Goal: Navigation & Orientation: Find specific page/section

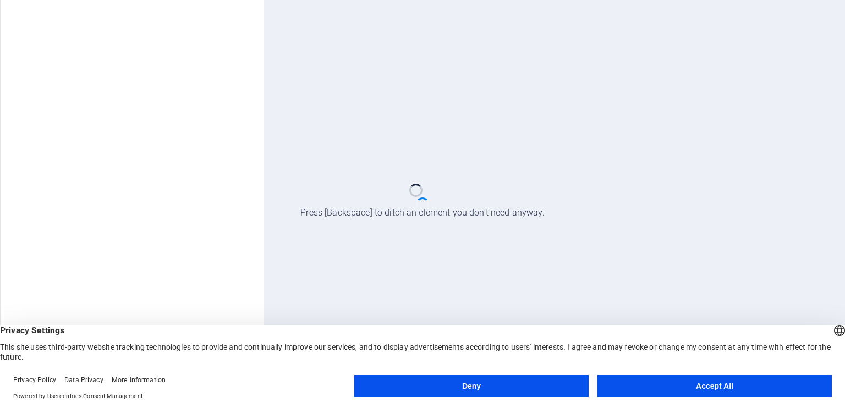
click at [675, 390] on button "Accept All" at bounding box center [715, 386] width 234 height 22
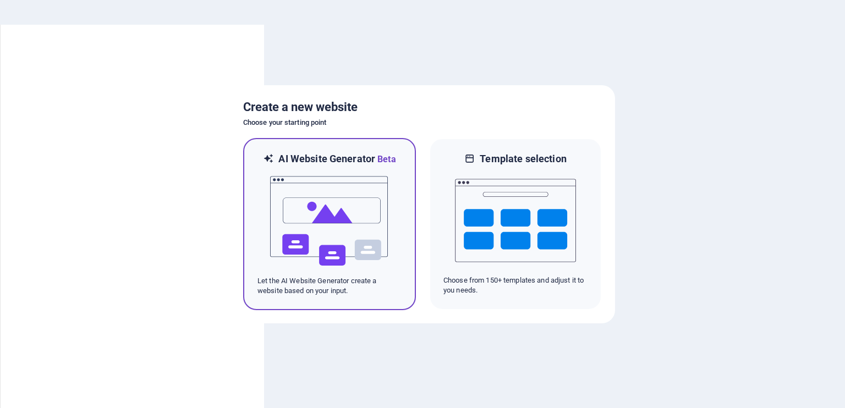
click at [340, 235] on img at bounding box center [329, 221] width 121 height 110
